Goal: Task Accomplishment & Management: Complete application form

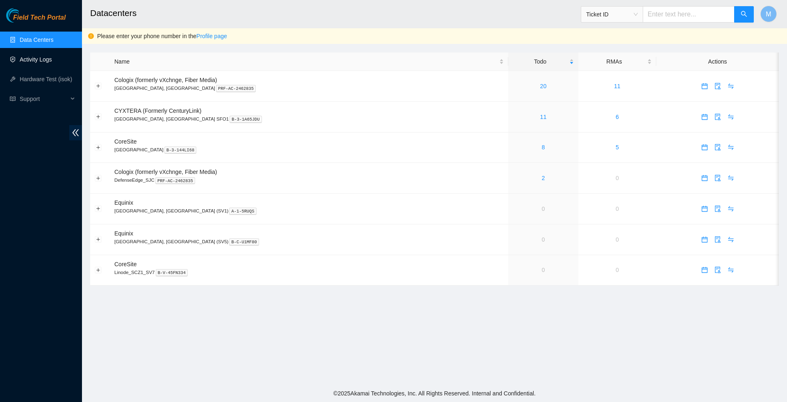
click at [48, 61] on link "Activity Logs" at bounding box center [36, 59] width 32 height 7
click at [42, 59] on link "Activity Logs" at bounding box center [36, 59] width 32 height 7
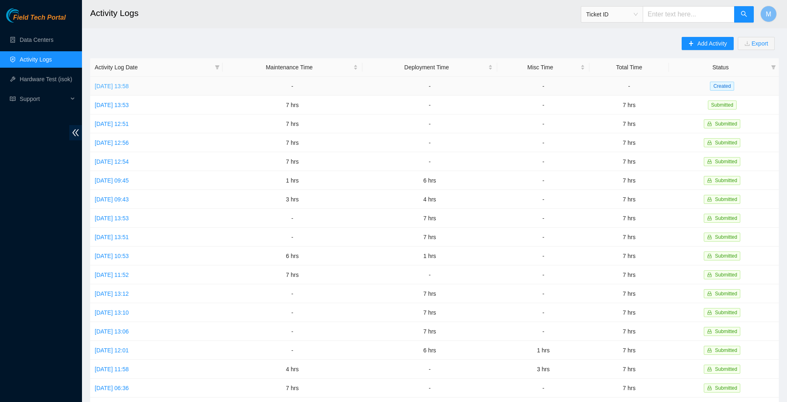
click at [123, 87] on link "[DATE] 13:58" at bounding box center [112, 86] width 34 height 7
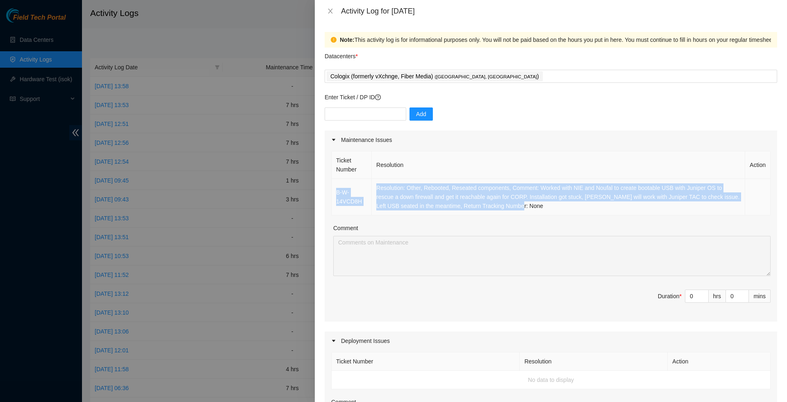
drag, startPoint x: 571, startPoint y: 210, endPoint x: 360, endPoint y: 190, distance: 211.7
click at [360, 190] on tr "B-W-14VCD8H Resolution: Other, Rebooted, Reseated components, Comment: Worked w…" at bounding box center [551, 197] width 439 height 36
click at [374, 188] on td "Resolution: Other, Rebooted, Reseated components, Comment: Worked with NIE and …" at bounding box center [559, 197] width 374 height 36
drag, startPoint x: 572, startPoint y: 209, endPoint x: 332, endPoint y: 196, distance: 240.2
click at [332, 197] on tr "B-W-14VCD8H Resolution: Other, Rebooted, Reseated components, Comment: Worked w…" at bounding box center [551, 197] width 439 height 36
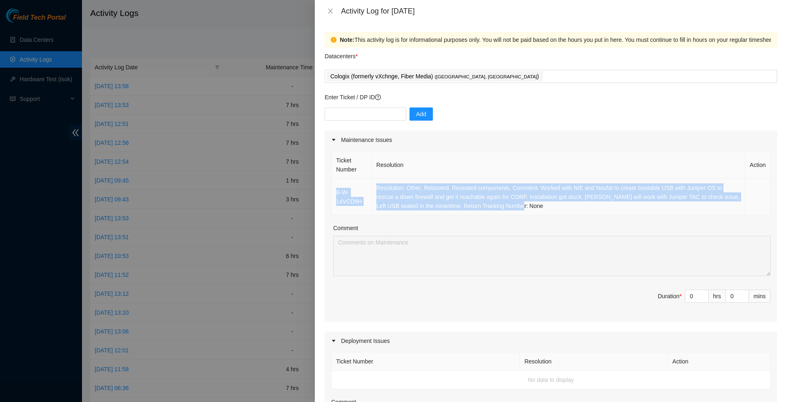
copy tr "B-W-14VCD8H Resolution: Other, Rebooted, Reseated components, Comment: Worked w…"
type input "1"
click at [702, 296] on span "up" at bounding box center [704, 294] width 5 height 5
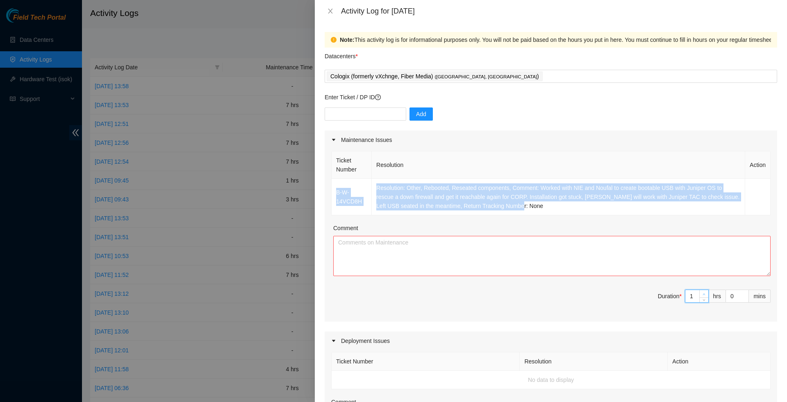
type input "2"
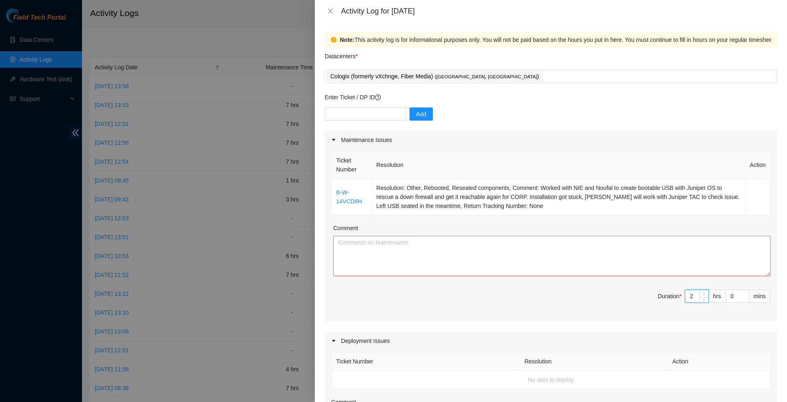
click at [702, 296] on span "up" at bounding box center [704, 294] width 5 height 5
type input "3"
click at [702, 296] on span "up" at bounding box center [704, 294] width 5 height 5
type input "4"
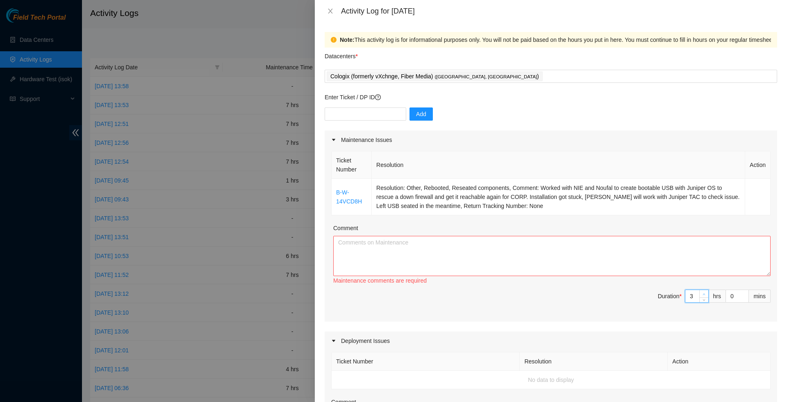
type input "4"
click at [702, 296] on span "up" at bounding box center [704, 294] width 5 height 5
type input "5"
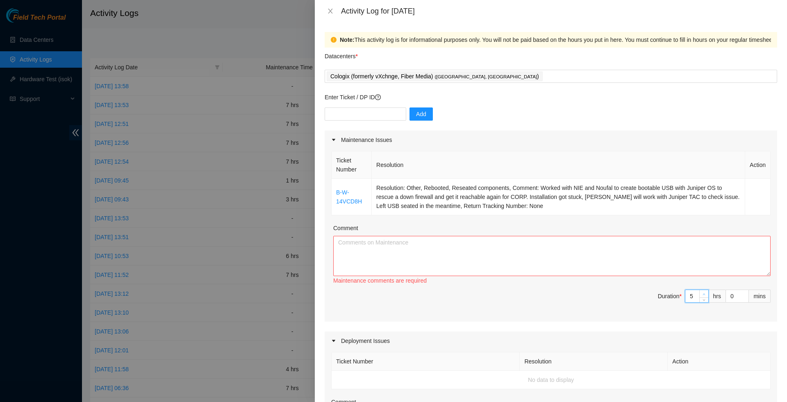
type input "6"
click at [702, 296] on span "up" at bounding box center [704, 294] width 5 height 5
click at [702, 294] on div "Maintenance comments must be atleast 100 characters" at bounding box center [551, 289] width 437 height 9
type input "7"
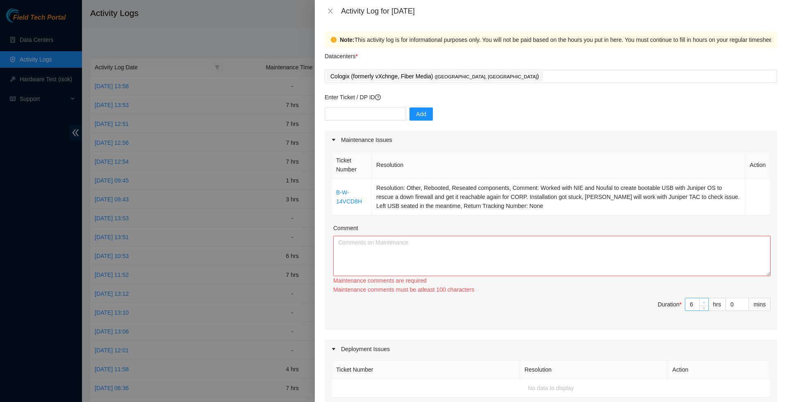
type input "7"
click at [702, 305] on span "Increase Value" at bounding box center [703, 301] width 9 height 7
click at [660, 263] on textarea "Comment" at bounding box center [551, 256] width 437 height 40
paste textarea "B-W-14VCD8H Resolution: Other, Rebooted, Reseated components, Comment: Worked w…"
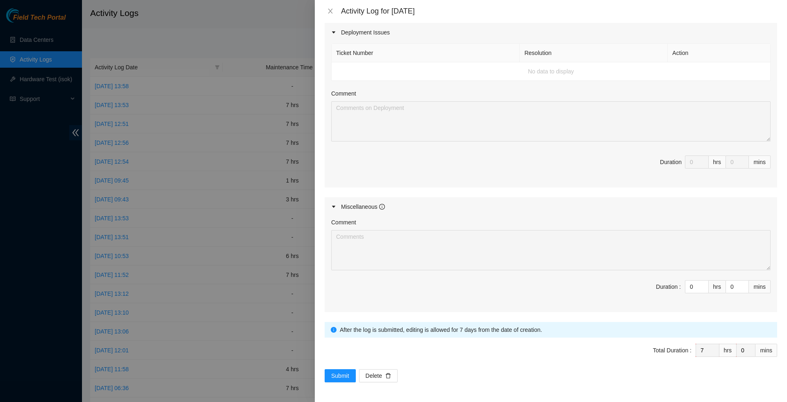
scroll to position [321, 0]
type textarea "B-W-14VCD8H Resolution: Other, Rebooted, Reseated components, Comment: Worked w…"
click at [344, 374] on span "Submit" at bounding box center [340, 375] width 18 height 9
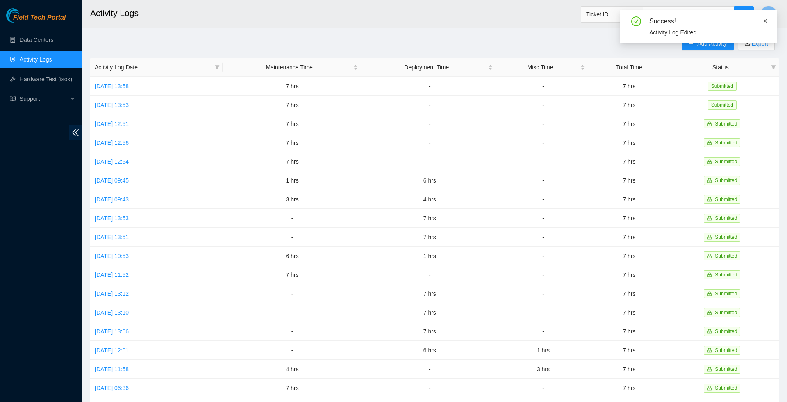
click at [767, 20] on icon "close" at bounding box center [766, 21] width 6 height 6
click at [156, 81] on td "[DATE] 13:58" at bounding box center [156, 86] width 132 height 19
click at [129, 83] on link "[DATE] 13:58" at bounding box center [112, 86] width 34 height 7
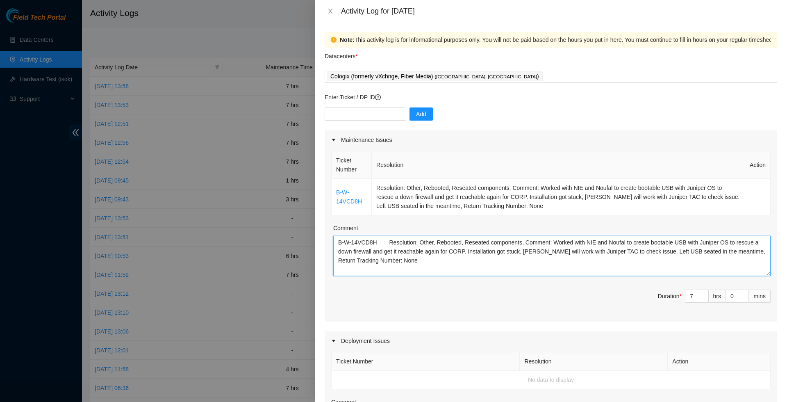
drag, startPoint x: 467, startPoint y: 271, endPoint x: 335, endPoint y: 230, distance: 138.4
click at [335, 230] on div "Comment B-W-14VCD8H Resolution: Other, Rebooted, Reseated components, Comment: …" at bounding box center [551, 249] width 437 height 52
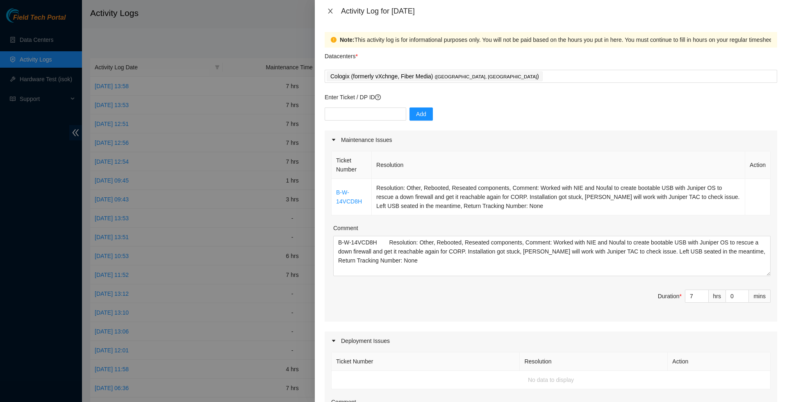
click at [331, 12] on icon "close" at bounding box center [330, 11] width 5 height 5
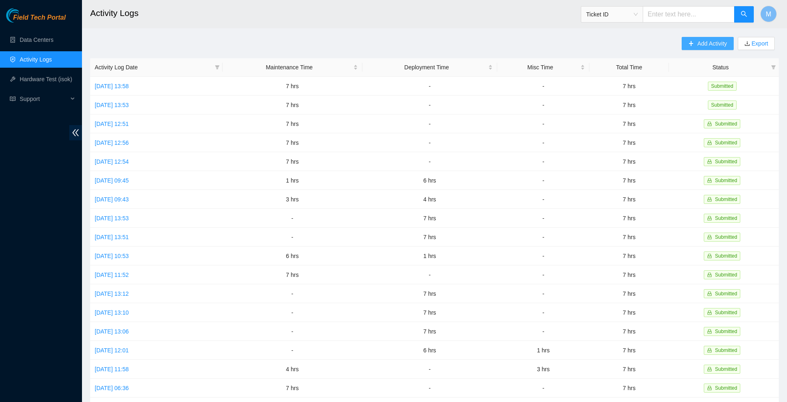
click at [706, 44] on span "Add Activity" at bounding box center [712, 43] width 30 height 9
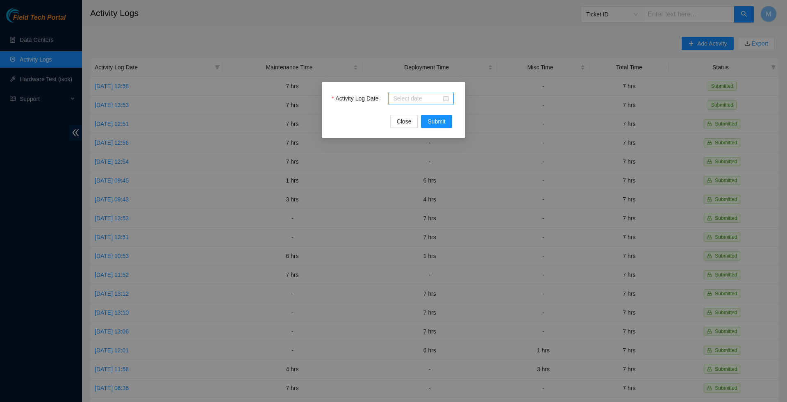
click at [448, 97] on div at bounding box center [421, 98] width 56 height 9
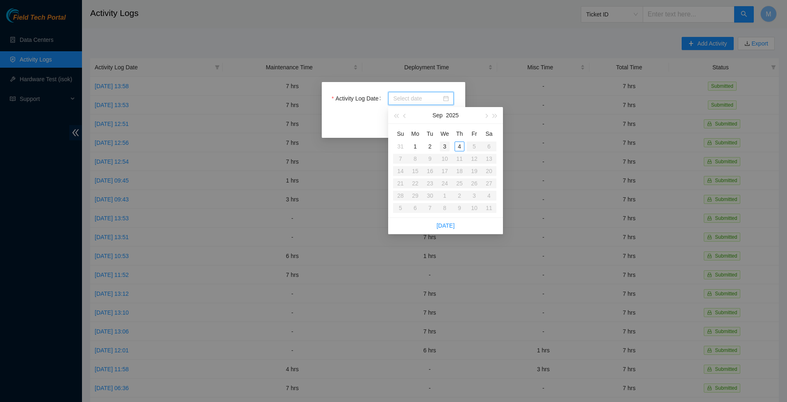
type input "[DATE]"
click at [445, 148] on div "3" at bounding box center [445, 146] width 10 height 10
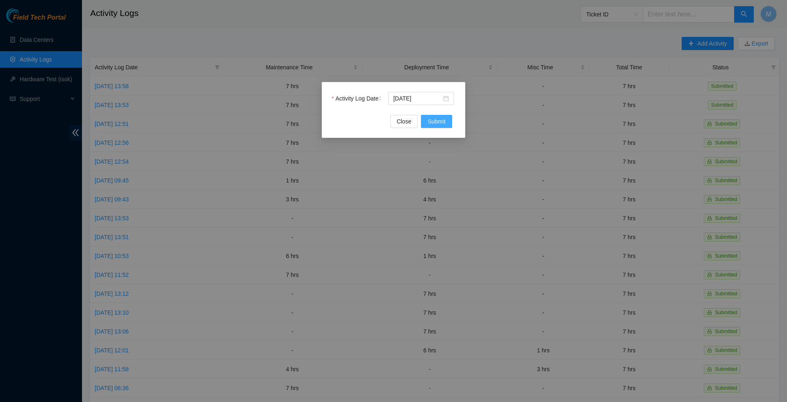
click at [445, 122] on span "Submit" at bounding box center [437, 121] width 18 height 9
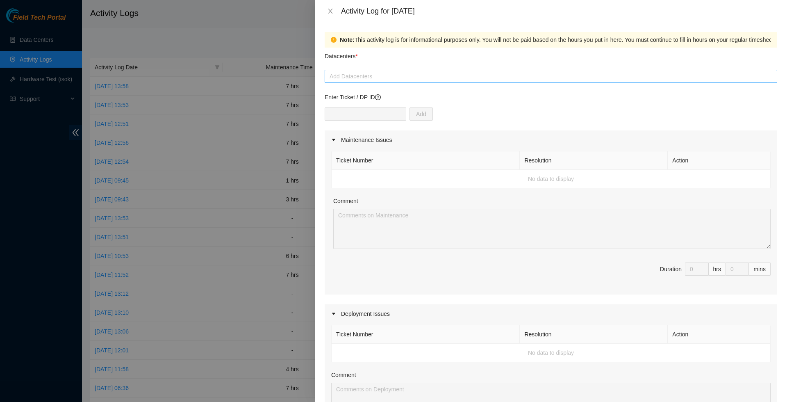
click at [385, 83] on div "Add Datacenters" at bounding box center [551, 76] width 453 height 13
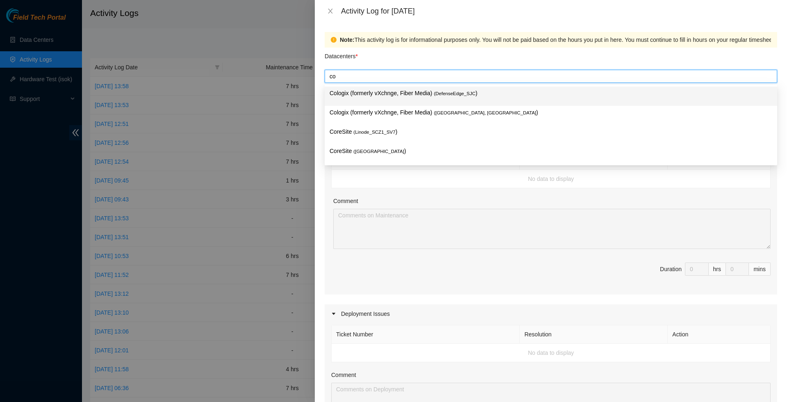
type input "cor"
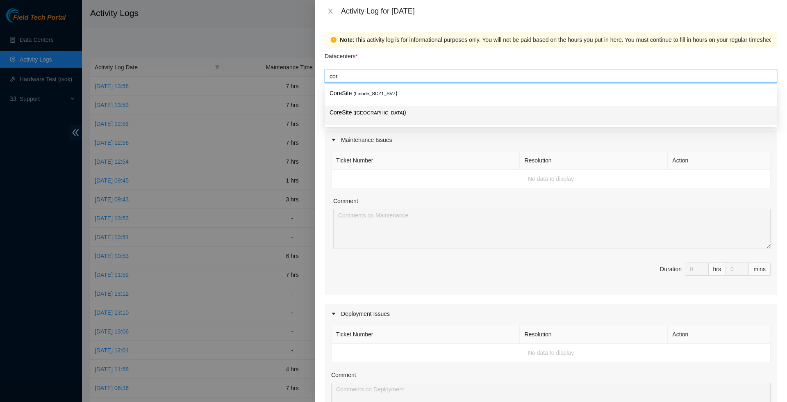
click at [374, 110] on span "( [GEOGRAPHIC_DATA]" at bounding box center [378, 112] width 51 height 5
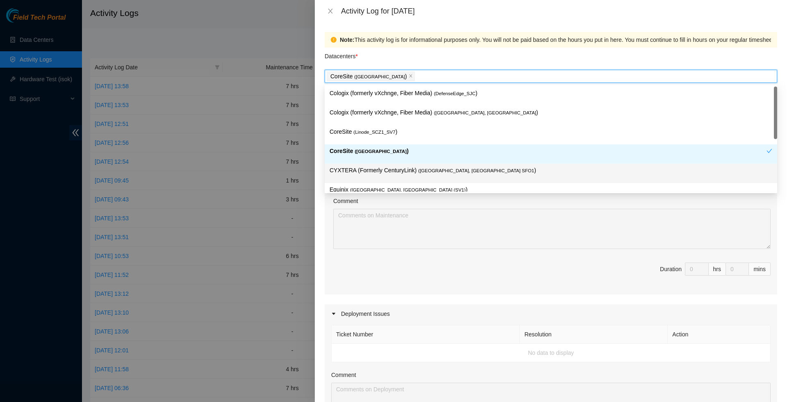
click at [385, 300] on div "Maintenance Issues Ticket Number Resolution Action No data to display Comment D…" at bounding box center [551, 361] width 453 height 463
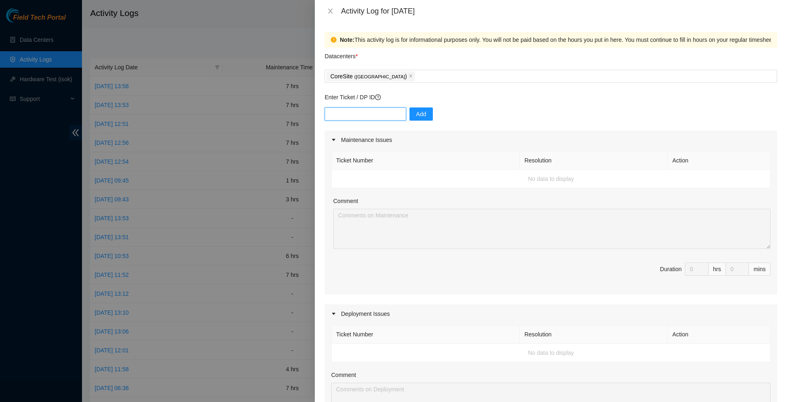
click at [388, 116] on input "text" at bounding box center [366, 113] width 82 height 13
paste input "DP78839"
type input "DP78839"
click at [425, 114] on span "Add" at bounding box center [421, 113] width 10 height 9
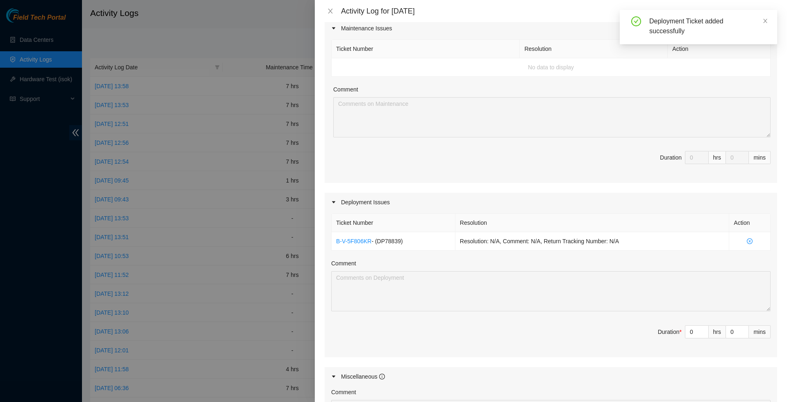
scroll to position [89, 0]
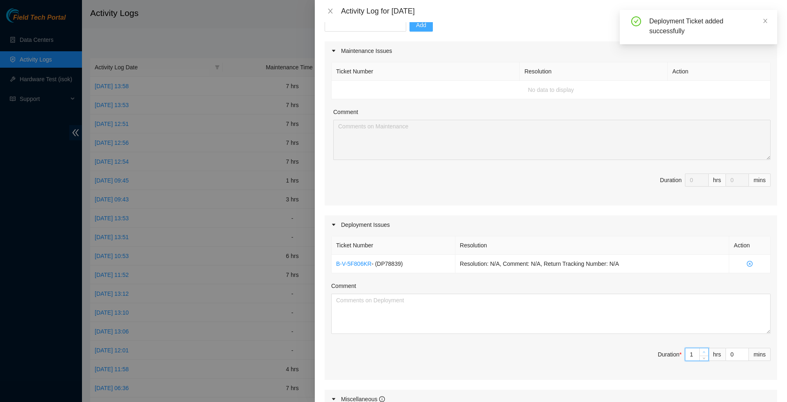
type input "1"
click at [703, 355] on span "Increase Value" at bounding box center [703, 351] width 9 height 7
type input "2"
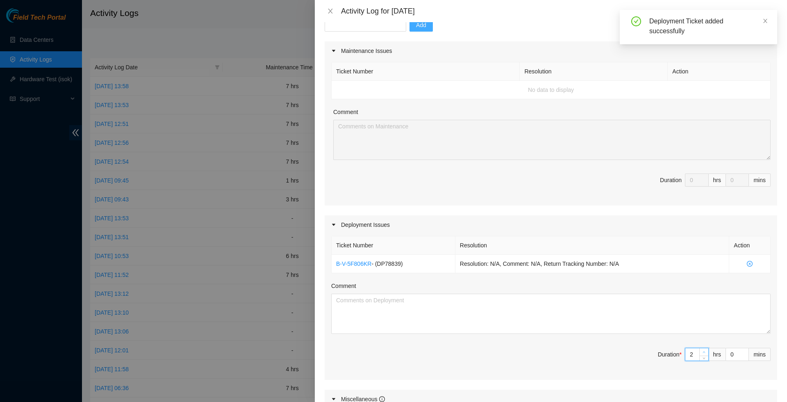
click at [703, 355] on span "up" at bounding box center [704, 352] width 5 height 5
type input "3"
click at [703, 355] on span "up" at bounding box center [704, 352] width 5 height 5
type input "4"
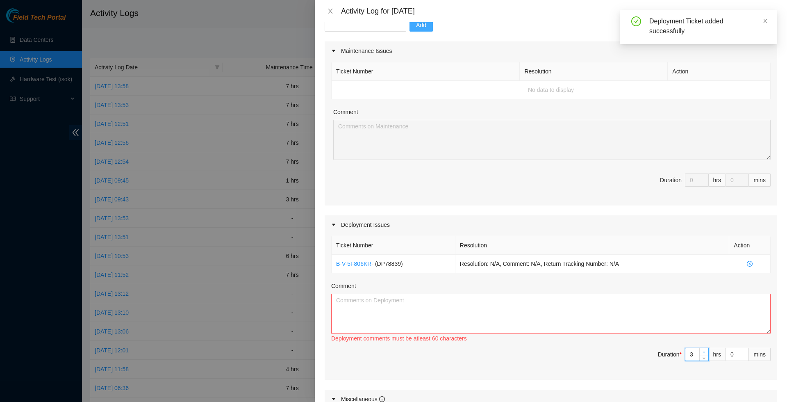
type input "4"
click at [703, 355] on span "up" at bounding box center [704, 352] width 5 height 5
type input "5"
click at [703, 355] on span "up" at bounding box center [704, 352] width 5 height 5
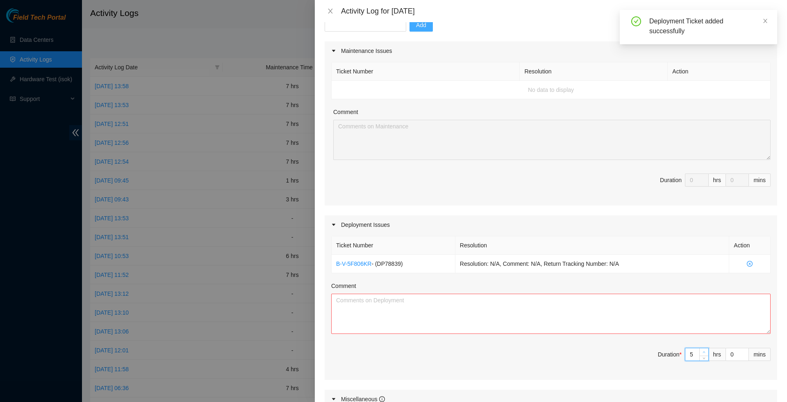
click at [703, 355] on span "up" at bounding box center [704, 352] width 5 height 5
type input "6"
type input "7"
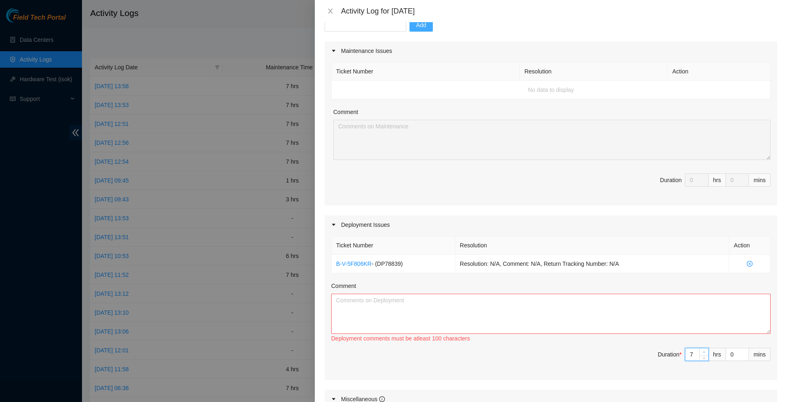
click at [703, 355] on span "up" at bounding box center [704, 352] width 5 height 5
click at [653, 319] on textarea "Comment" at bounding box center [551, 314] width 440 height 40
type textarea "W"
drag, startPoint x: 654, startPoint y: 271, endPoint x: 333, endPoint y: 270, distance: 321.0
click at [333, 270] on tr "B-V-5F806KR - ( DP78839 ) Resolution: N/A, Comment: N/A, Return Tracking Number…" at bounding box center [551, 264] width 439 height 18
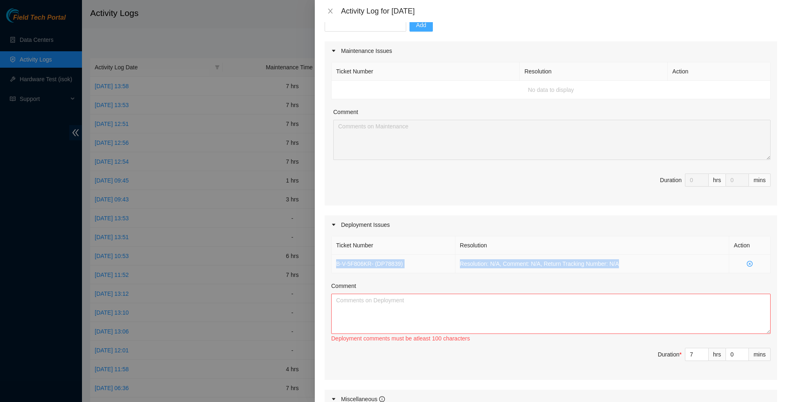
copy tr "B-V-5F806KR - ( DP78839 ) Resolution: N/A, Comment: N/A, Return Tracking Number…"
click at [376, 334] on textarea "Comment" at bounding box center [551, 314] width 440 height 40
paste textarea "B-V-5F806KR - (DP78839) Resolution: N/A, Comment: N/A, Return Tracking Number: …"
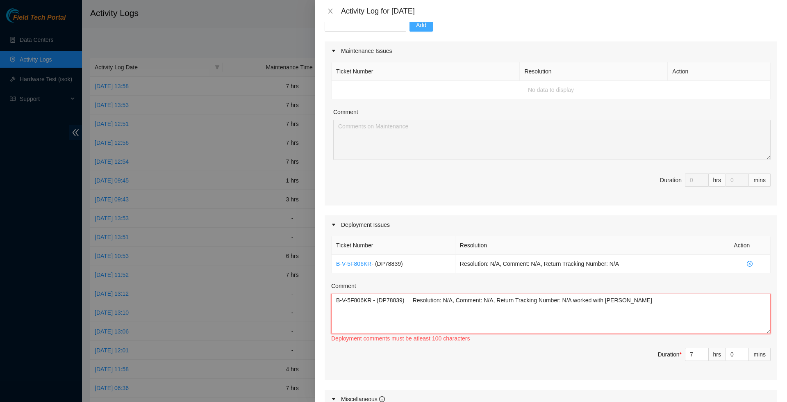
click at [589, 307] on textarea "B-V-5F806KR - (DP78839) Resolution: N/A, Comment: N/A, Return Tracking Number: …" at bounding box center [551, 314] width 440 height 40
click at [663, 319] on textarea "B-V-5F806KR - (DP78839) Resolution: N/A, Comment: N/A, Return Tracking Number: …" at bounding box center [551, 314] width 440 height 40
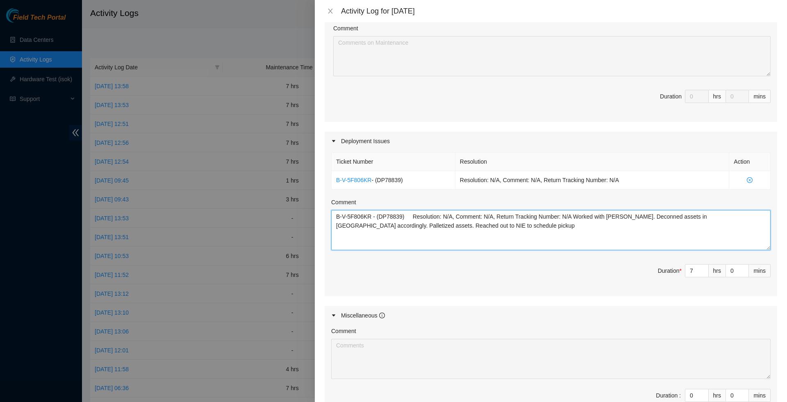
scroll to position [178, 0]
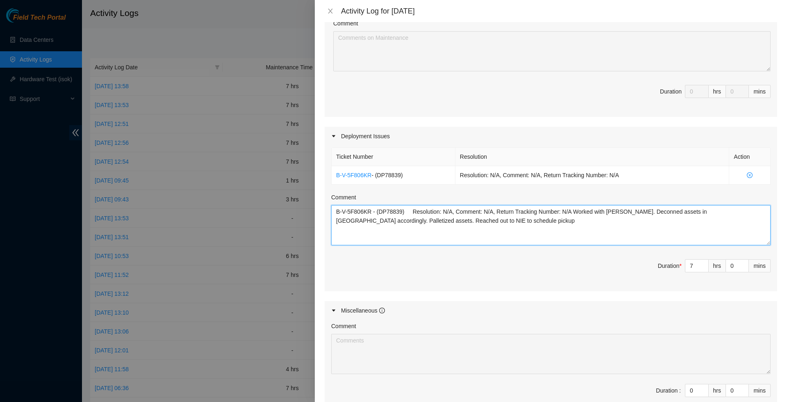
click at [383, 230] on textarea "B-V-5F806KR - (DP78839) Resolution: N/A, Comment: N/A, Return Tracking Number: …" at bounding box center [551, 225] width 440 height 40
click at [553, 238] on textarea "B-V-5F806KR - (DP78839) Resolution: N/A, Comment: N/A, Return Tracking Number: …" at bounding box center [551, 225] width 440 height 40
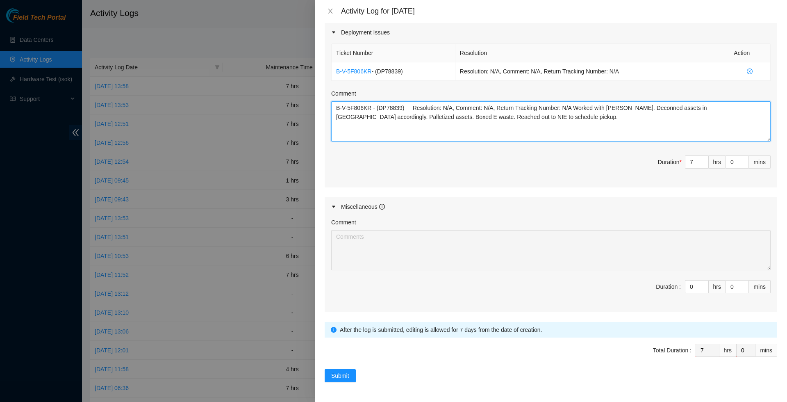
scroll to position [294, 0]
type textarea "B-V-5F806KR - (DP78839) Resolution: N/A, Comment: N/A, Return Tracking Number: …"
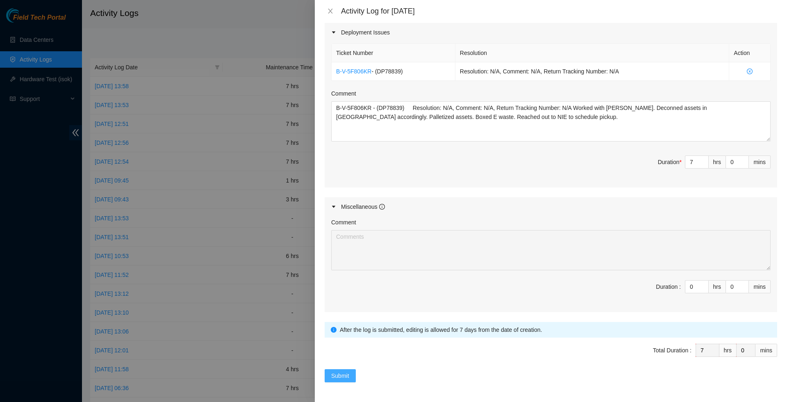
click at [345, 376] on span "Submit" at bounding box center [340, 375] width 18 height 9
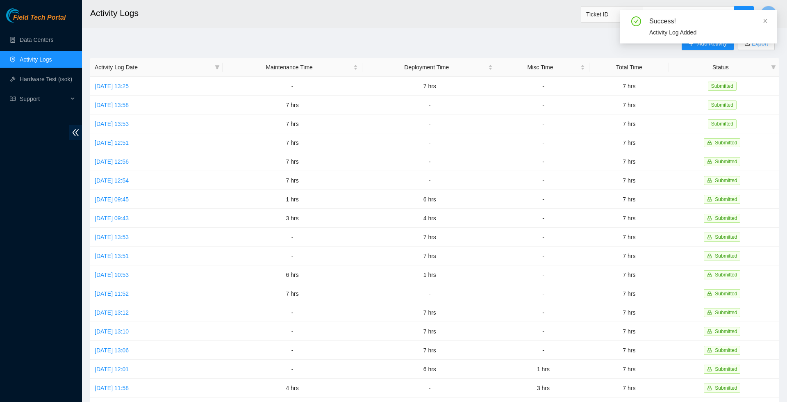
click at [770, 19] on div "Success! Activity Log Added" at bounding box center [698, 27] width 157 height 34
click at [767, 19] on icon "close" at bounding box center [766, 21] width 6 height 6
click at [702, 40] on span "Add Activity" at bounding box center [712, 43] width 30 height 9
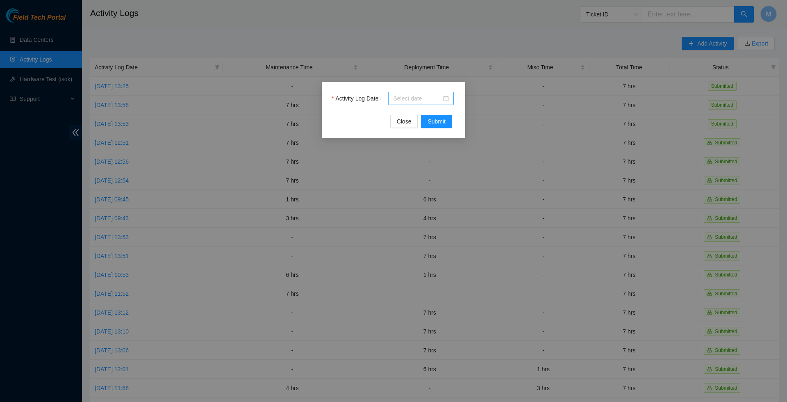
click at [446, 98] on div at bounding box center [421, 98] width 56 height 9
type input "[DATE]"
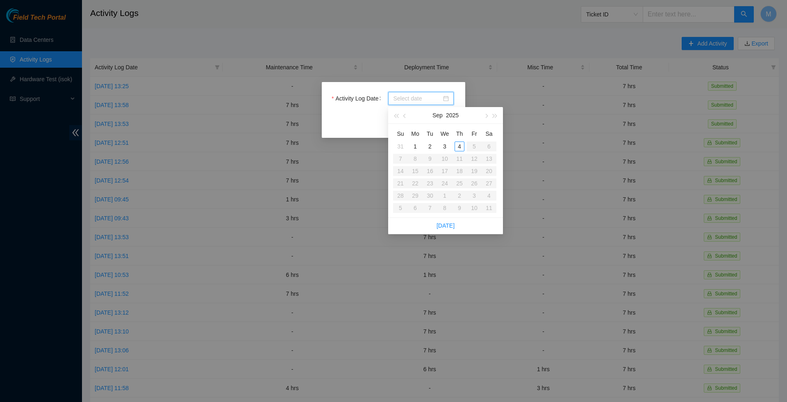
type input "[DATE]"
click at [461, 144] on div "4" at bounding box center [460, 146] width 10 height 10
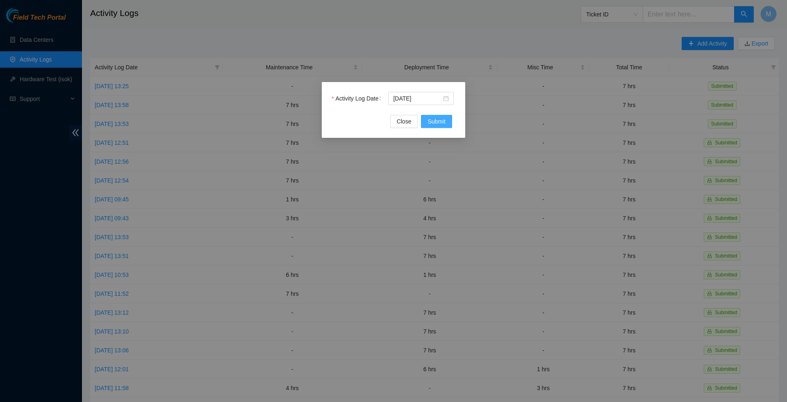
click at [450, 125] on button "Submit" at bounding box center [436, 121] width 31 height 13
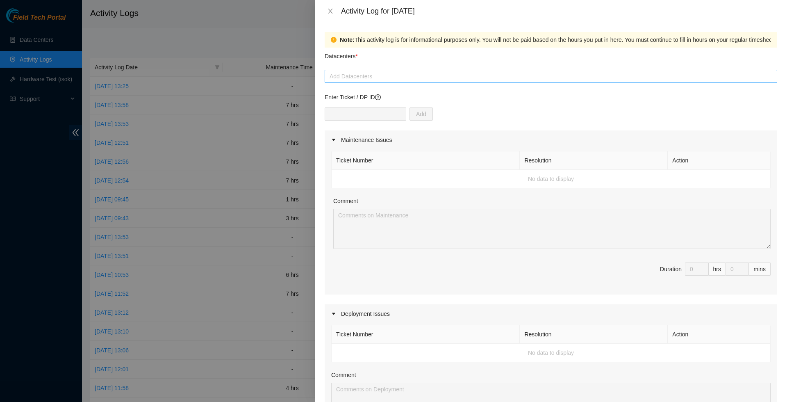
click at [384, 80] on div at bounding box center [551, 76] width 449 height 10
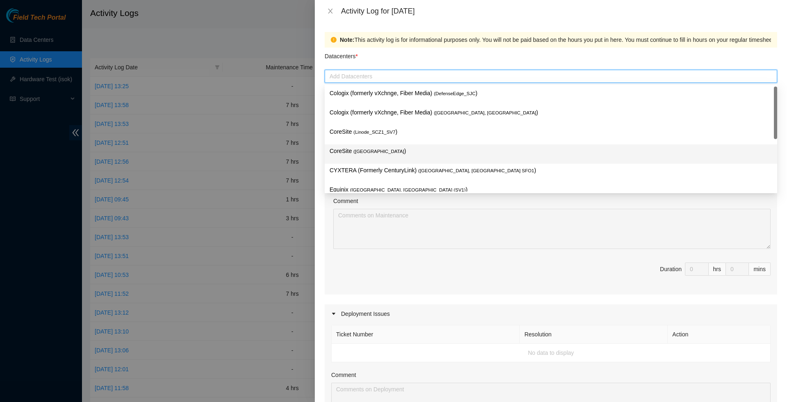
click at [371, 149] on span "( [GEOGRAPHIC_DATA]" at bounding box center [378, 151] width 51 height 5
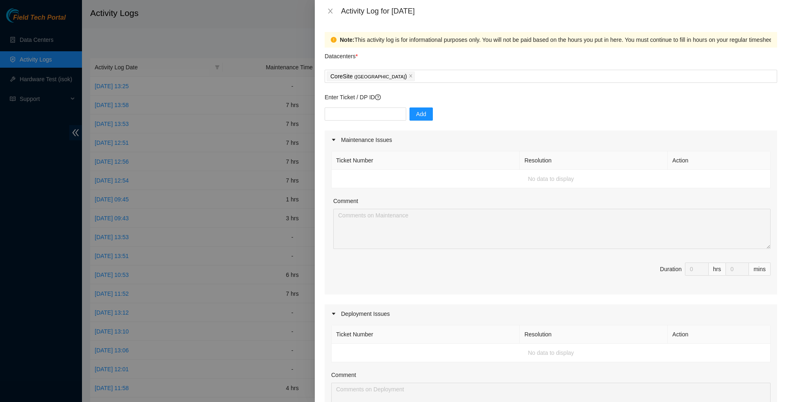
click at [359, 275] on span "Duration 0 hrs 0 mins" at bounding box center [551, 273] width 440 height 23
click at [361, 118] on input "text" at bounding box center [366, 113] width 82 height 13
paste input "DP78499"
type input "DP78499"
click at [415, 115] on button "Add" at bounding box center [421, 113] width 23 height 13
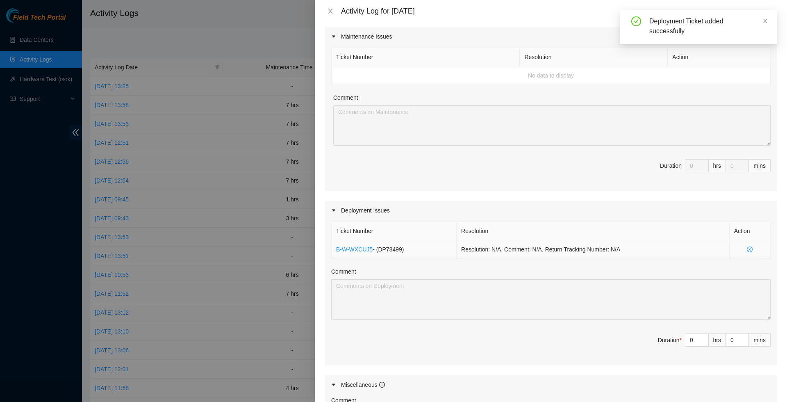
scroll to position [119, 0]
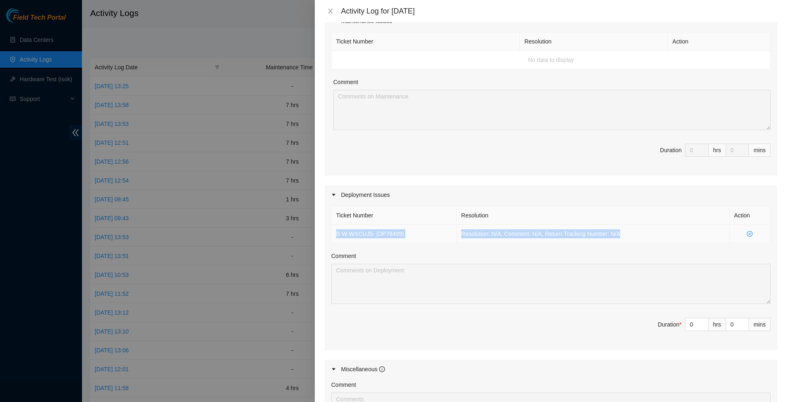
drag, startPoint x: 637, startPoint y: 242, endPoint x: 332, endPoint y: 241, distance: 305.0
click at [332, 241] on tr "B-W-WXCUJ5 - ( DP78499 ) Resolution: N/A, Comment: N/A, Return Tracking Number:…" at bounding box center [551, 234] width 439 height 18
copy tr "B-W-WXCUJ5 - ( DP78499 ) Resolution: N/A, Comment: N/A, Return Tracking Number:…"
type input "1"
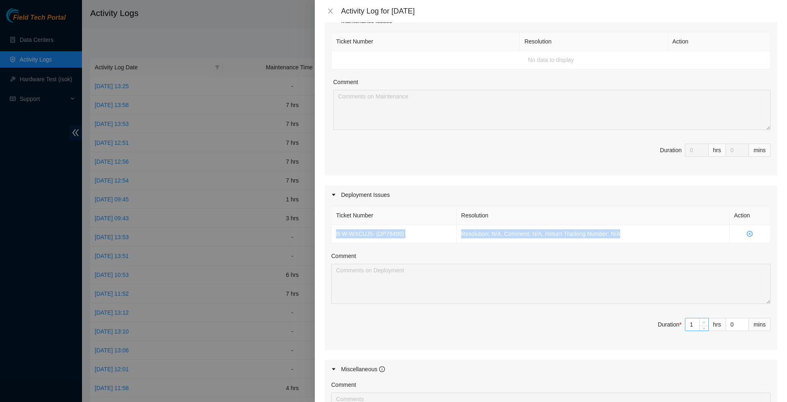
click at [702, 326] on span "Increase Value" at bounding box center [703, 321] width 9 height 7
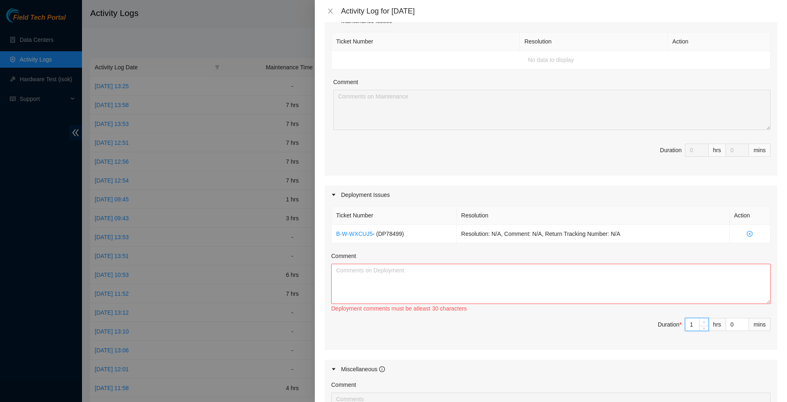
type input "2"
click at [702, 326] on span "Increase Value" at bounding box center [703, 321] width 9 height 7
type input "3"
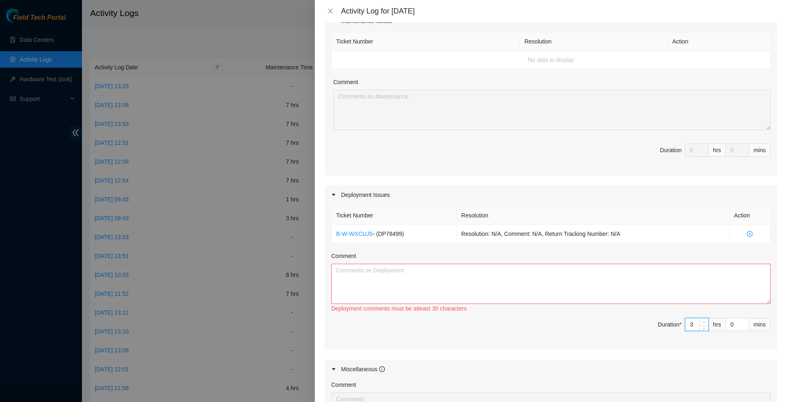
click at [702, 326] on span "Increase Value" at bounding box center [703, 321] width 9 height 7
type input "4"
type input "5"
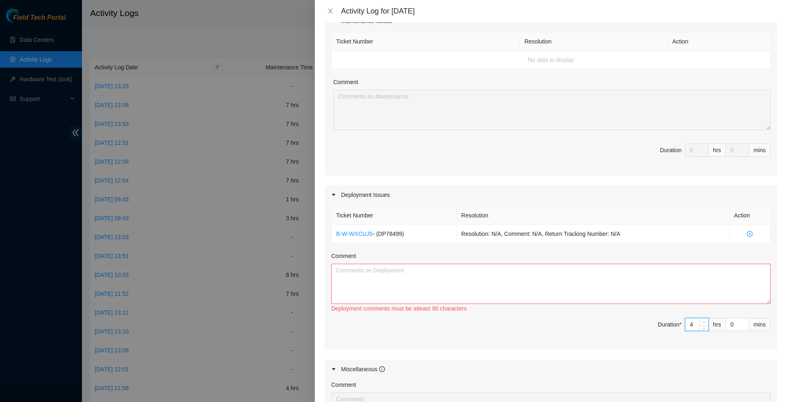
type input "5"
click at [702, 326] on span "Increase Value" at bounding box center [703, 321] width 9 height 7
type input "6"
click at [702, 326] on span "Increase Value" at bounding box center [703, 321] width 9 height 7
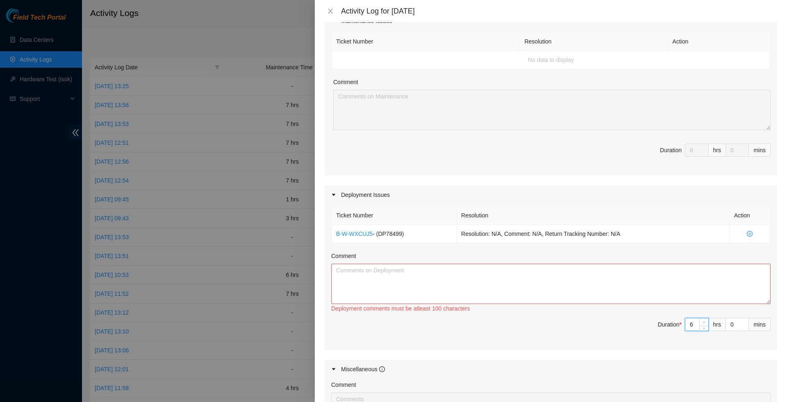
type input "7"
click at [702, 326] on span "Increase Value" at bounding box center [703, 321] width 9 height 7
click at [655, 297] on textarea "Comment" at bounding box center [551, 284] width 440 height 40
paste textarea "B-W-WXCUJ5 - (DP78499) Resolution: N/A, Comment: N/A, Return Tracking Number: N…"
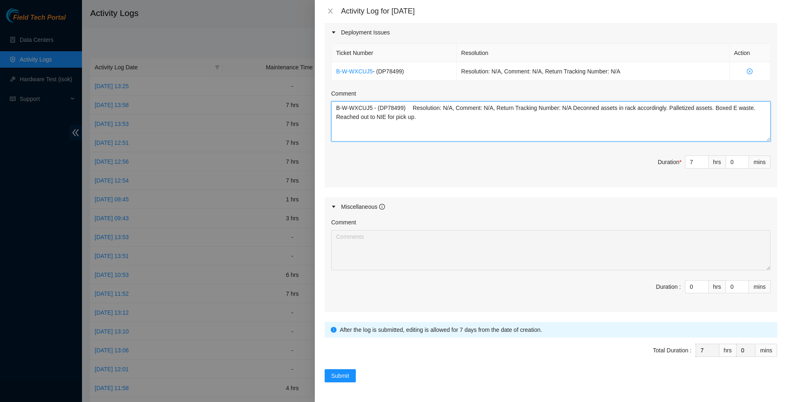
scroll to position [294, 0]
type textarea "B-W-WXCUJ5 - (DP78499) Resolution: N/A, Comment: N/A, Return Tracking Number: N…"
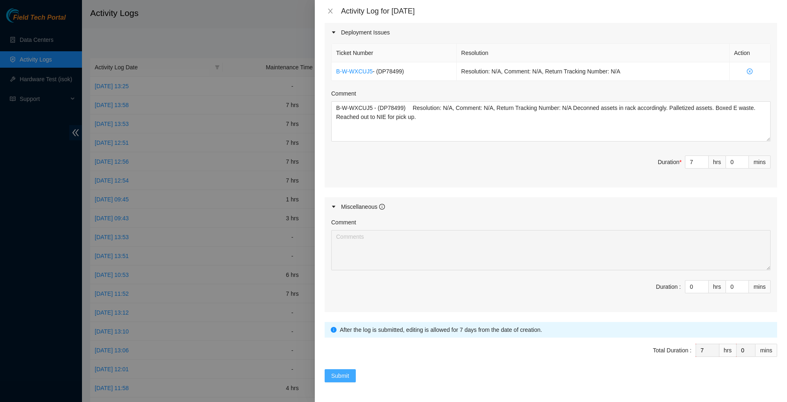
click at [336, 378] on span "Submit" at bounding box center [340, 375] width 18 height 9
